Goal: Use online tool/utility: Utilize a website feature to perform a specific function

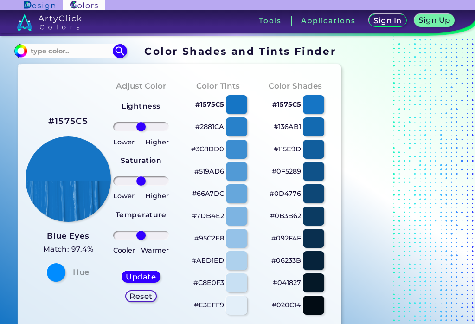
click at [19, 53] on input "#1575c5" at bounding box center [20, 50] width 12 height 12
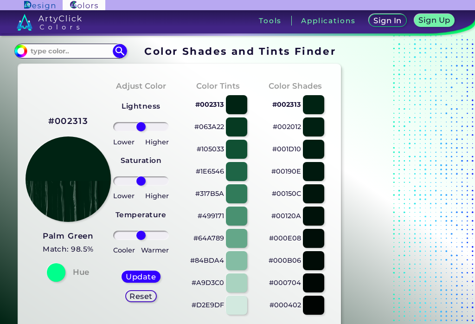
click at [21, 47] on input "#002313" at bounding box center [20, 50] width 12 height 12
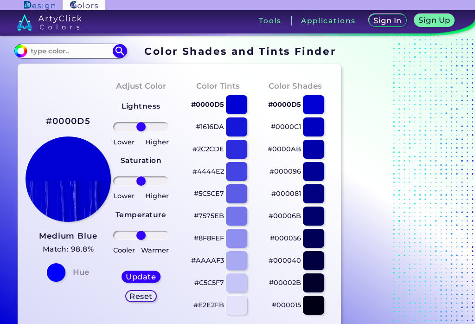
type input "#007cd5"
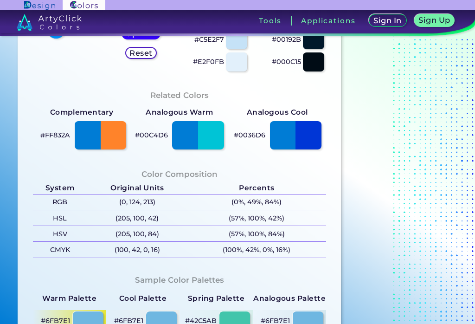
click at [15, 133] on section "#007CD5 Water Blue Match: 96.5% Hue Adjust Color Lightness Saturation Temperatu…" at bounding box center [179, 141] width 331 height 649
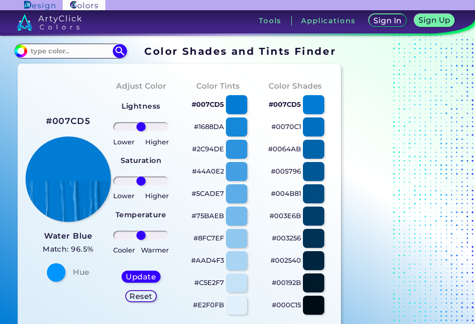
type input "-96"
click at [118, 184] on input "range" at bounding box center [141, 180] width 56 height 9
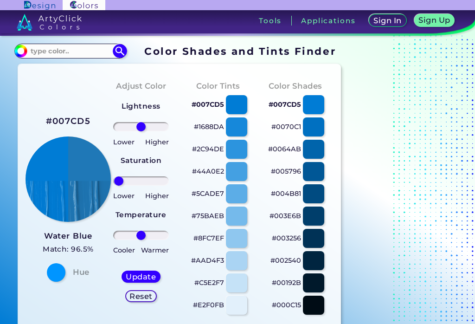
click at [131, 277] on h5 "Update" at bounding box center [141, 276] width 27 height 7
type input "#1f78b7"
type input "0"
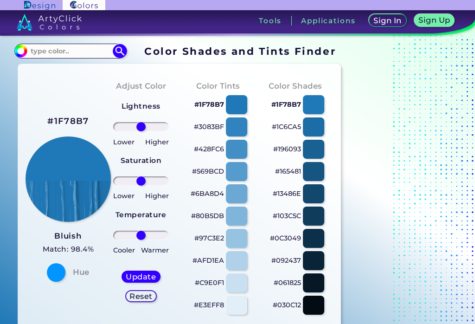
click at [21, 45] on input "#1f78b7" at bounding box center [20, 50] width 12 height 12
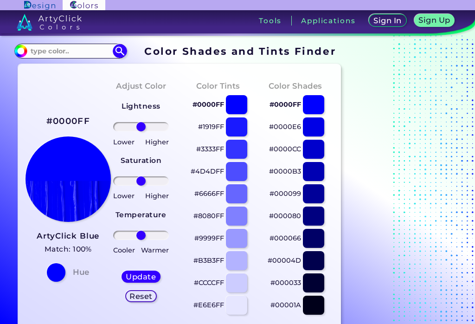
type input "#00a8ff"
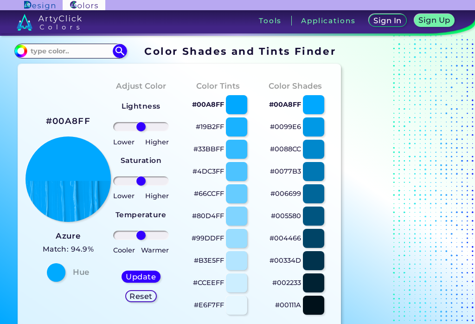
type input "-73"
click at [123, 180] on input "range" at bounding box center [141, 180] width 56 height 9
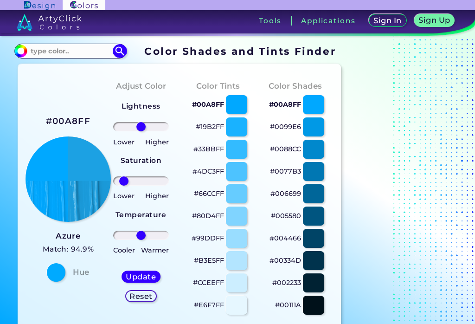
click at [135, 274] on h5 "Update" at bounding box center [141, 276] width 27 height 7
type input "#1ca1e3"
type input "0"
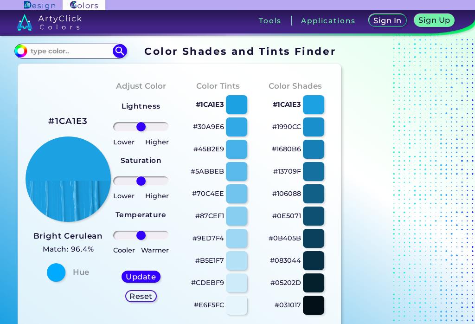
click at [19, 46] on input "#1ca1e3" at bounding box center [20, 50] width 12 height 12
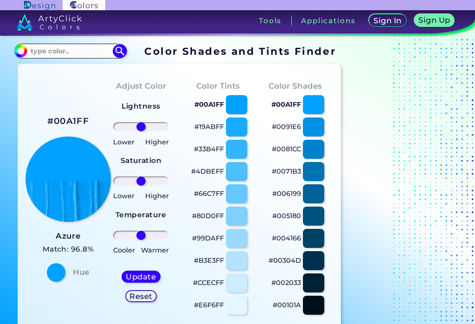
click at [311, 132] on div at bounding box center [313, 126] width 21 height 19
type input "#0091e6"
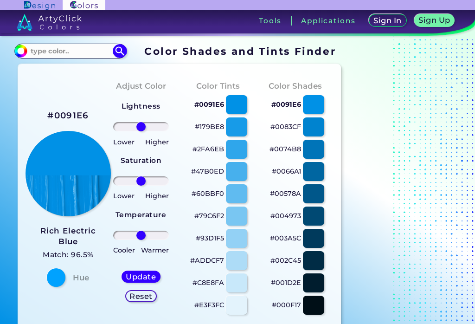
type input "-55"
click at [128, 184] on input "range" at bounding box center [141, 180] width 56 height 9
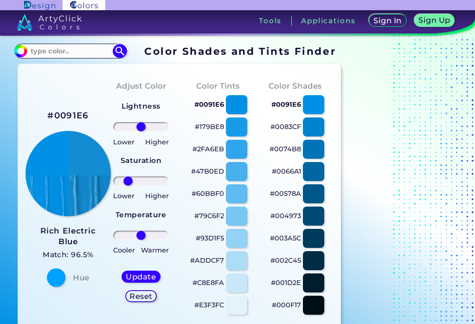
click at [137, 274] on h5 "Update" at bounding box center [141, 276] width 27 height 7
type input "#138cd3"
type input "0"
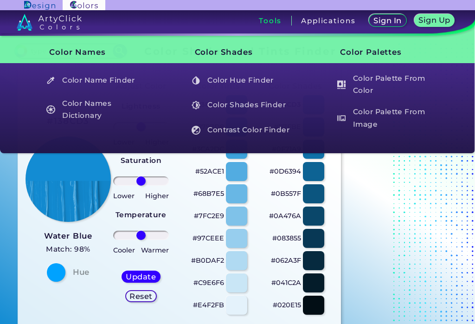
click at [268, 16] on div "Tools" at bounding box center [271, 21] width 42 height 10
click at [68, 84] on h5 "Color Name Finder" at bounding box center [96, 80] width 108 height 18
